Goal: Ask a question

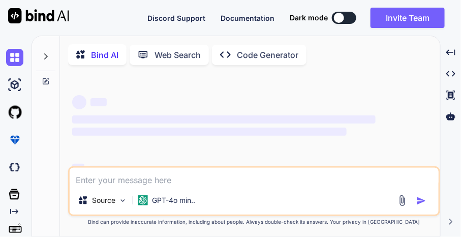
type textarea "x"
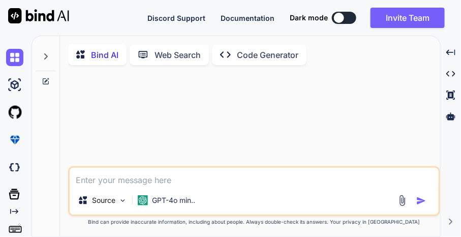
click at [230, 184] on textarea at bounding box center [254, 177] width 369 height 18
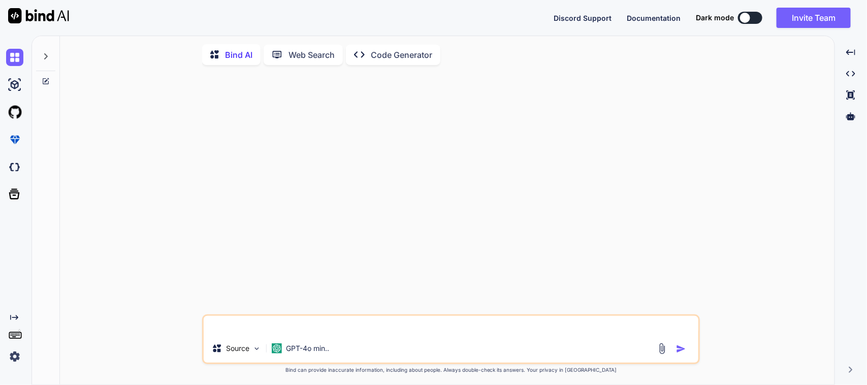
click at [279, 326] on textarea at bounding box center [451, 325] width 495 height 18
type textarea "x"
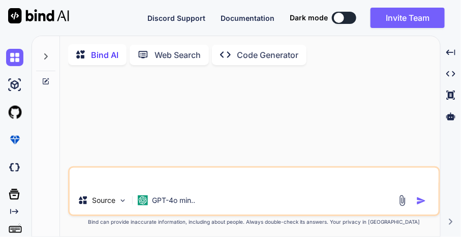
click at [262, 179] on textarea at bounding box center [254, 177] width 369 height 18
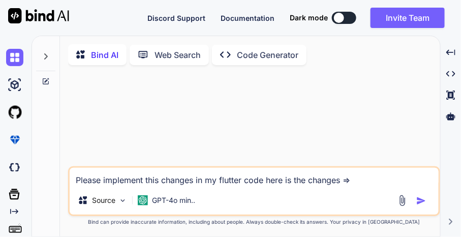
paste textarea "and it has been finalized for the Backflush functionality that the maximum char…"
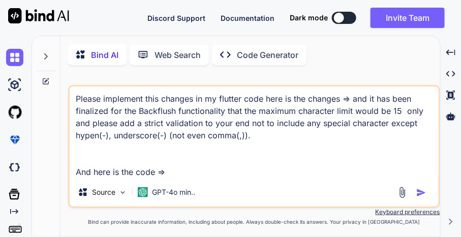
paste textarea "String? validateSerial(String value) { String input = value.toUpperCase(); inpu…"
type textarea "Please implement this changes in my flutter code here is the changes => and it …"
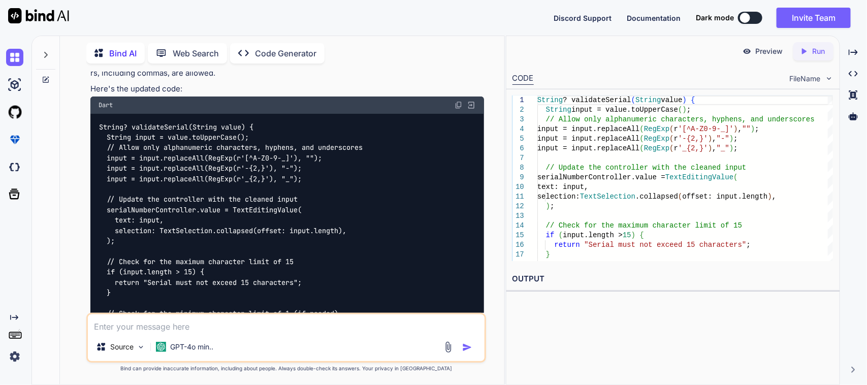
scroll to position [168, 0]
click at [460, 104] on img at bounding box center [459, 106] width 8 height 8
click at [245, 327] on textarea at bounding box center [286, 323] width 397 height 18
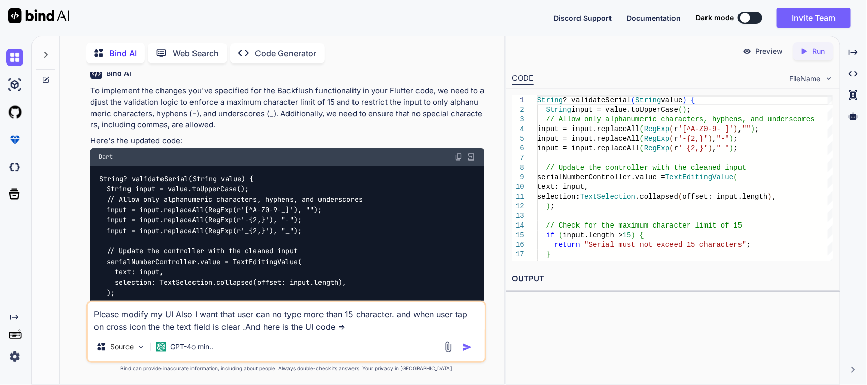
scroll to position [190, 0]
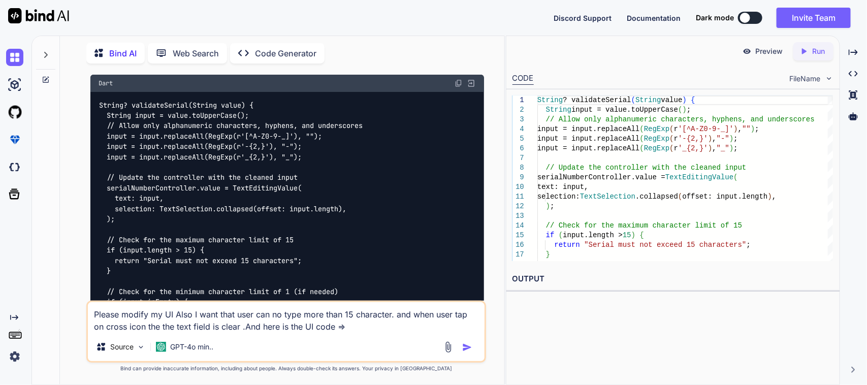
click at [346, 323] on textarea "Please modify my UI Also I want that user can no type more than 15 character. a…" at bounding box center [286, 317] width 397 height 30
paste textarea "Row( mainAxisAlignment: MainAxisAlignment.spaceBetween, children: [ Text("${App…"
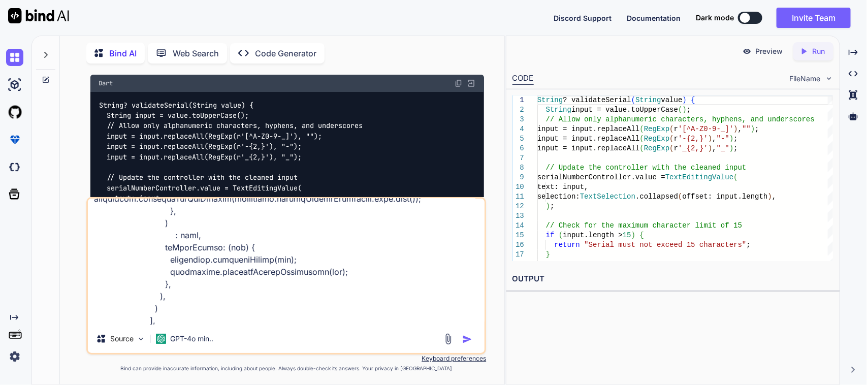
paste textarea "Future<void> validateAndAddSerial(String serial) async { serialNumberErrorText …"
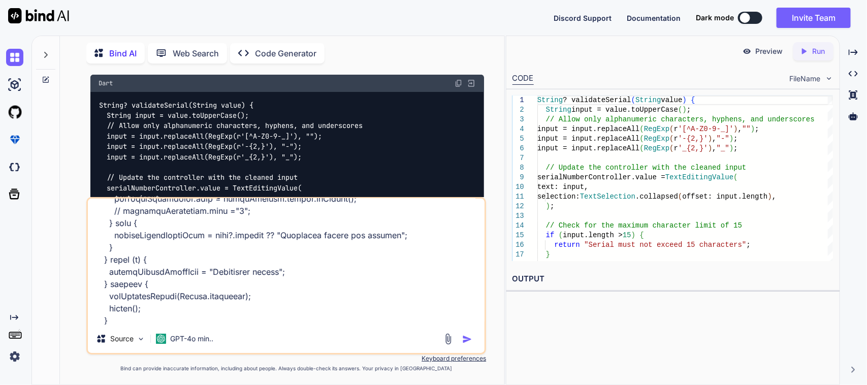
paste textarea "void debounceSerialValidation(String val) { if (_debounce?.isActive ?? false) _…"
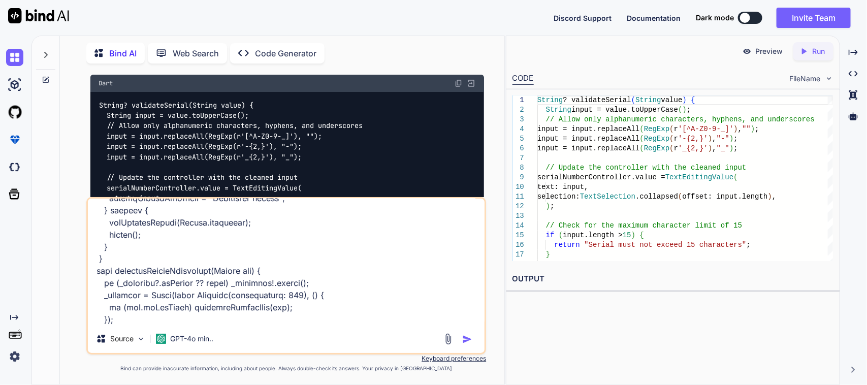
type textarea "Please modify my UI Also I want that user can no type more than 15 character. a…"
click at [472, 336] on img "button" at bounding box center [467, 339] width 10 height 10
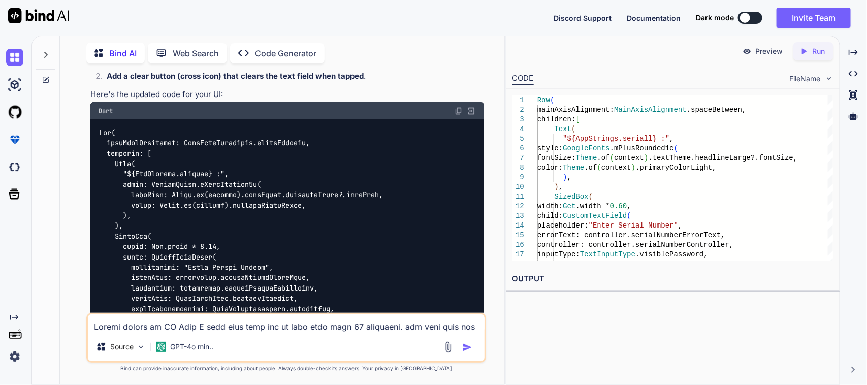
scroll to position [900, 0]
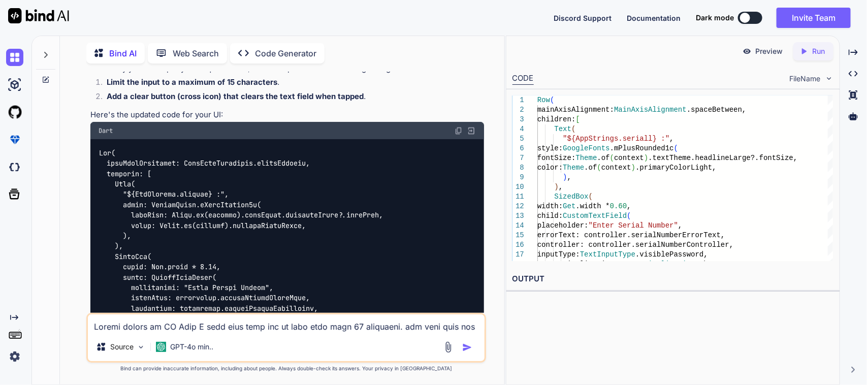
click at [455, 127] on img at bounding box center [459, 131] width 8 height 8
